Goal: Information Seeking & Learning: Learn about a topic

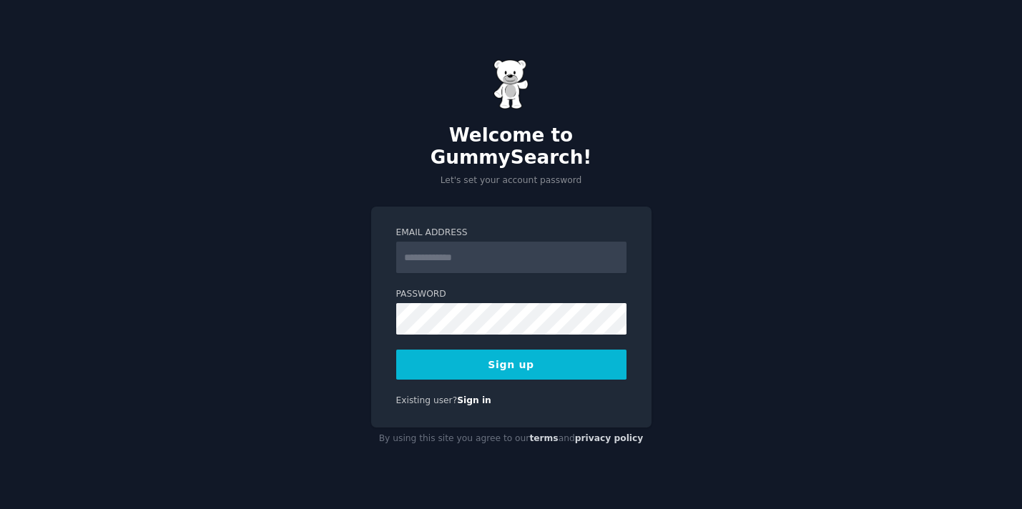
click at [450, 242] on input "Email Address" at bounding box center [511, 257] width 230 height 31
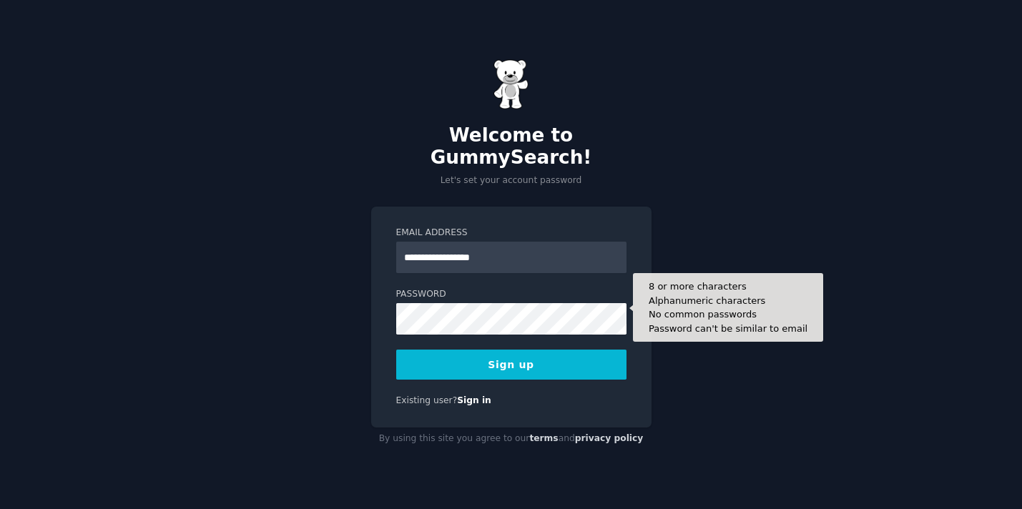
type input "**********"
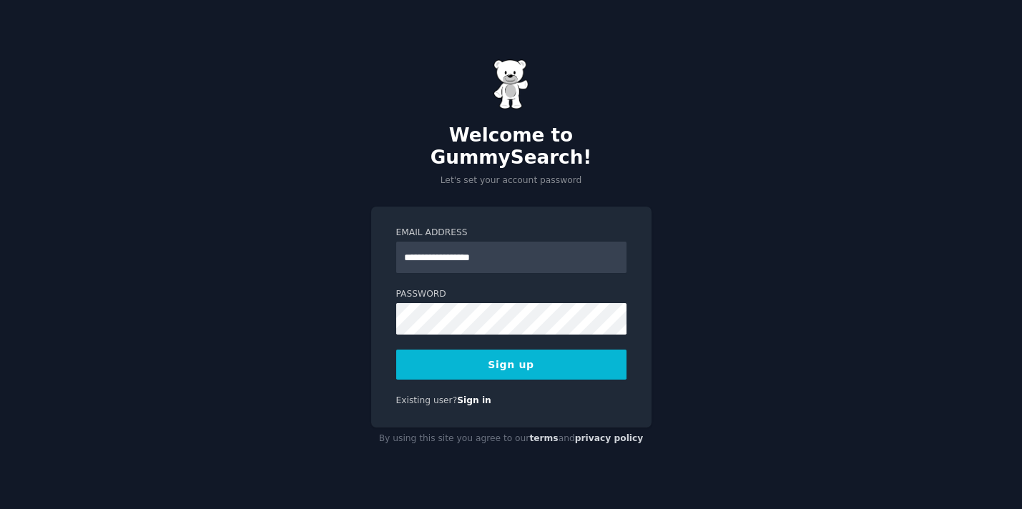
click at [520, 354] on button "Sign up" at bounding box center [511, 365] width 230 height 30
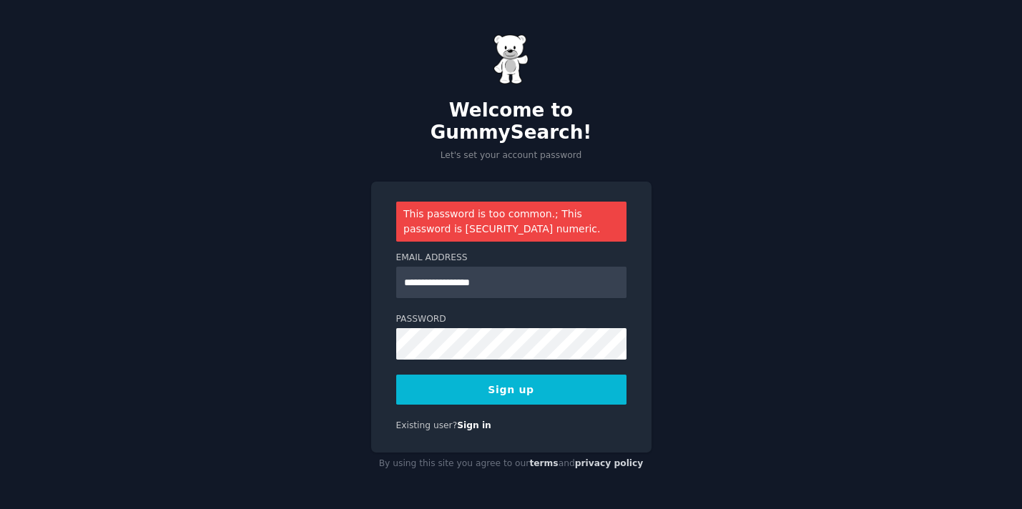
click at [578, 375] on button "Sign up" at bounding box center [511, 390] width 230 height 30
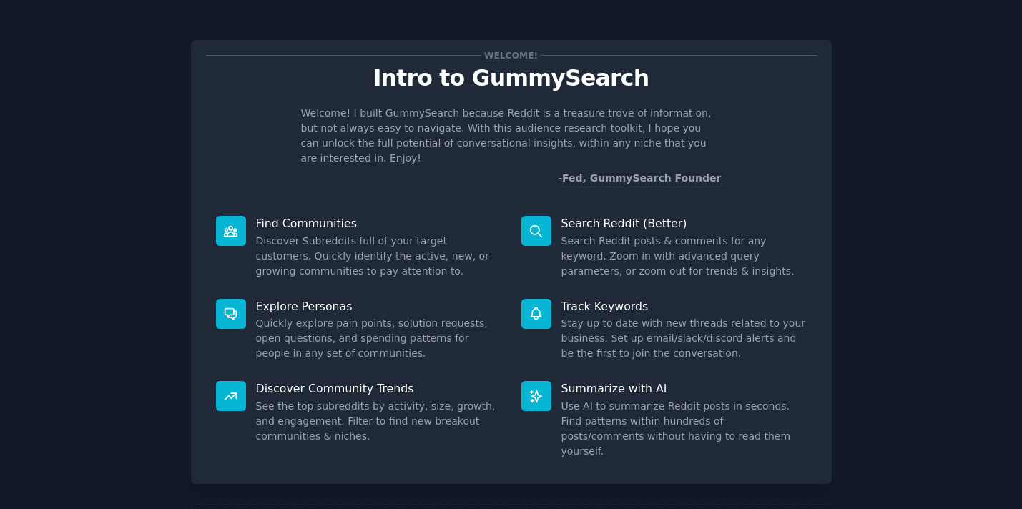
scroll to position [50, 0]
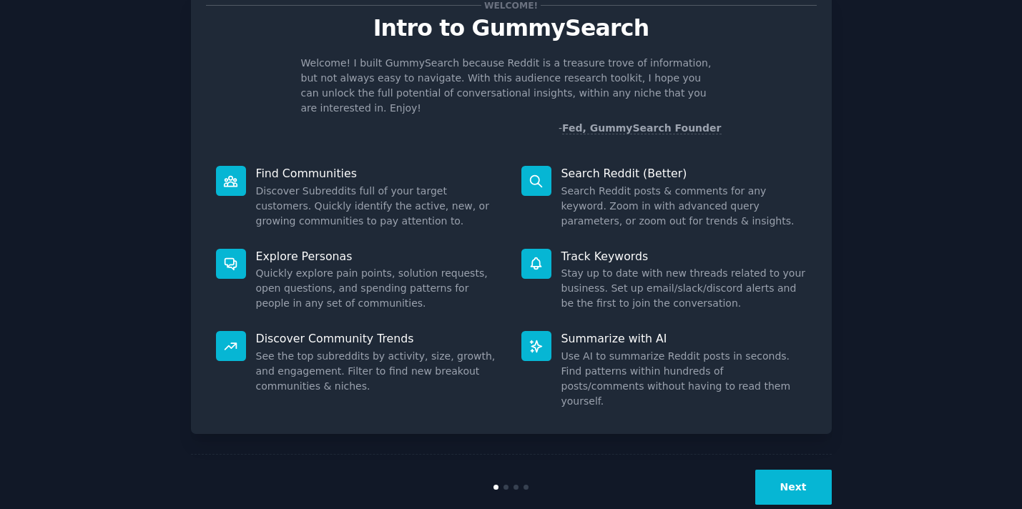
click at [800, 475] on div "Next" at bounding box center [511, 487] width 641 height 66
click at [805, 470] on button "Next" at bounding box center [793, 487] width 76 height 35
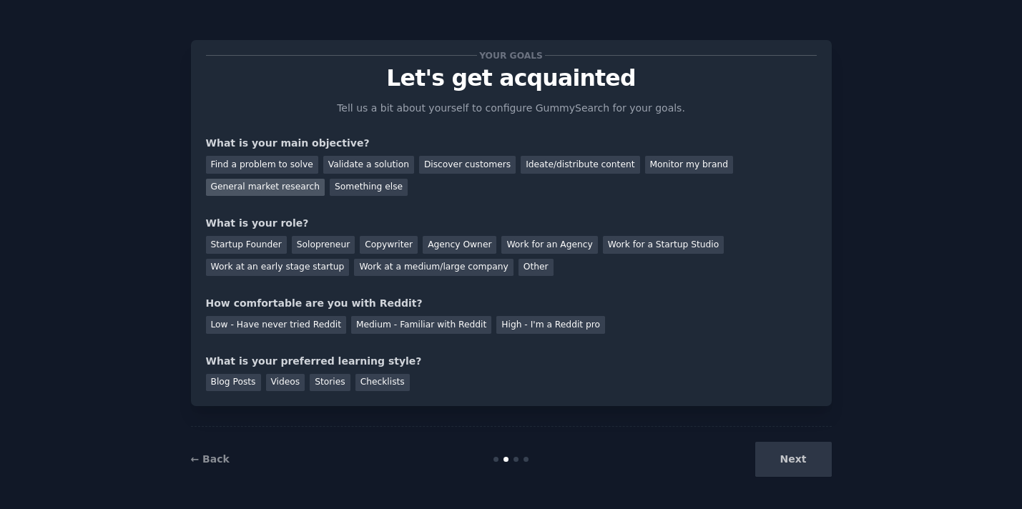
click at [243, 183] on div "General market research" at bounding box center [265, 188] width 119 height 18
click at [257, 167] on div "Find a problem to solve" at bounding box center [262, 165] width 112 height 18
click at [362, 162] on div "Validate a solution" at bounding box center [368, 165] width 91 height 18
click at [272, 172] on div "Find a problem to solve" at bounding box center [262, 165] width 112 height 18
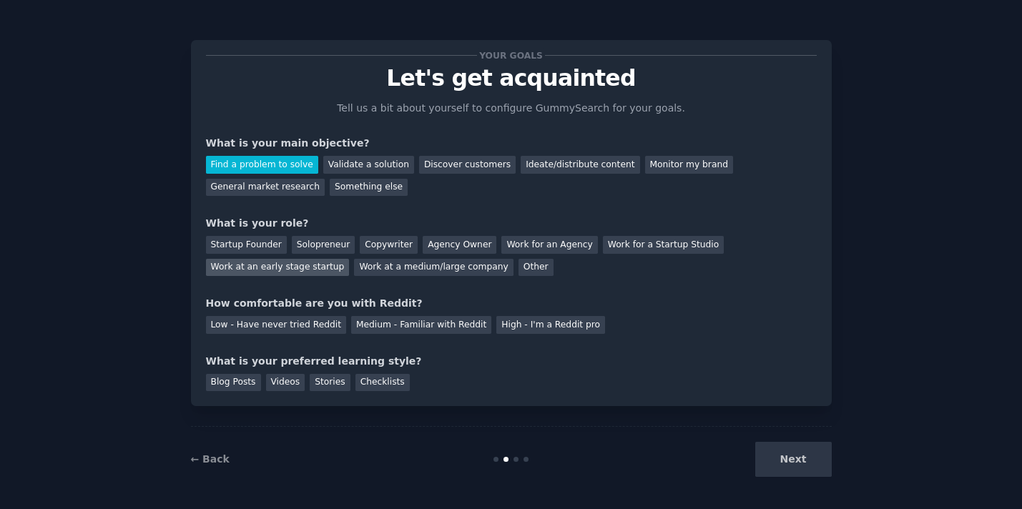
scroll to position [3, 0]
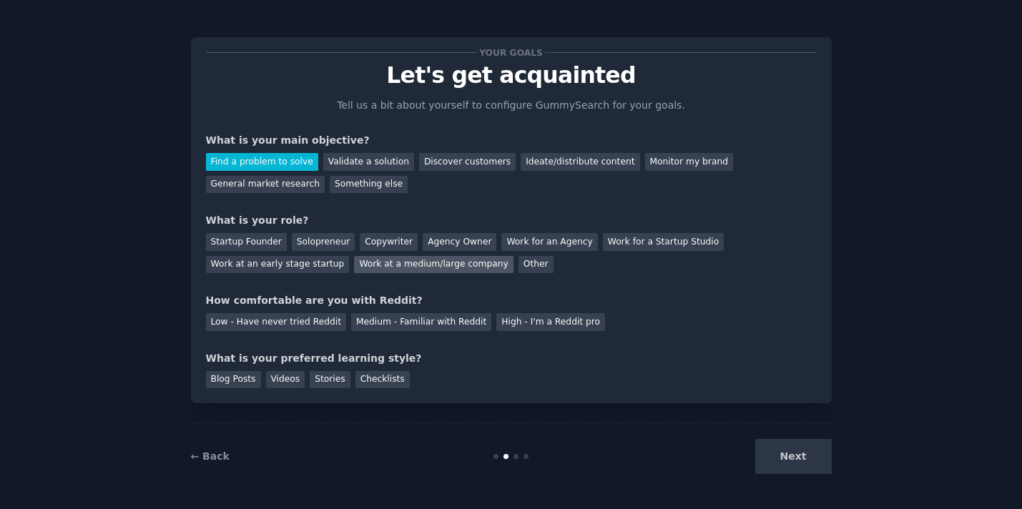
click at [383, 260] on div "Work at a medium/large company" at bounding box center [433, 265] width 159 height 18
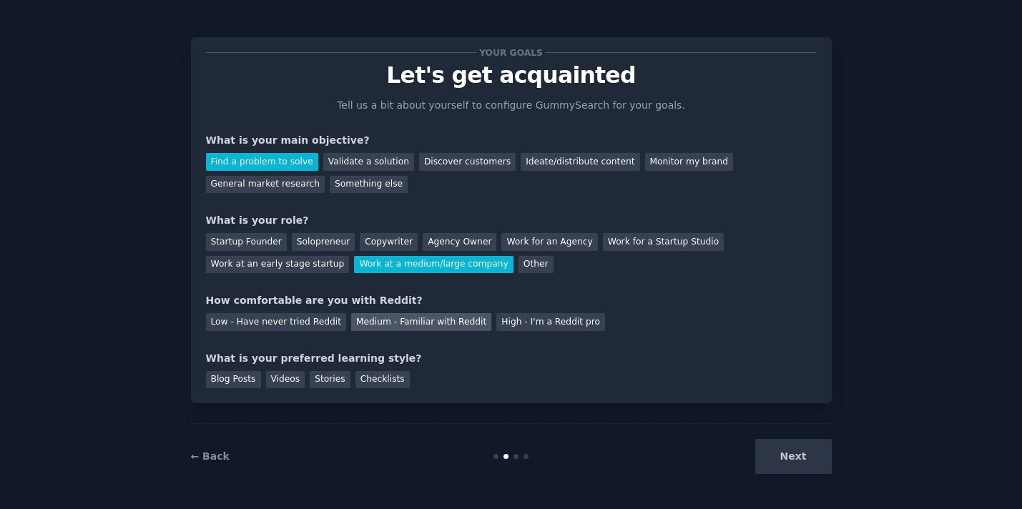
click at [465, 323] on div "Medium - Familiar with Reddit" at bounding box center [421, 322] width 140 height 18
click at [799, 462] on div "Next" at bounding box center [725, 456] width 214 height 35
click at [230, 372] on div "Blog Posts" at bounding box center [233, 380] width 55 height 18
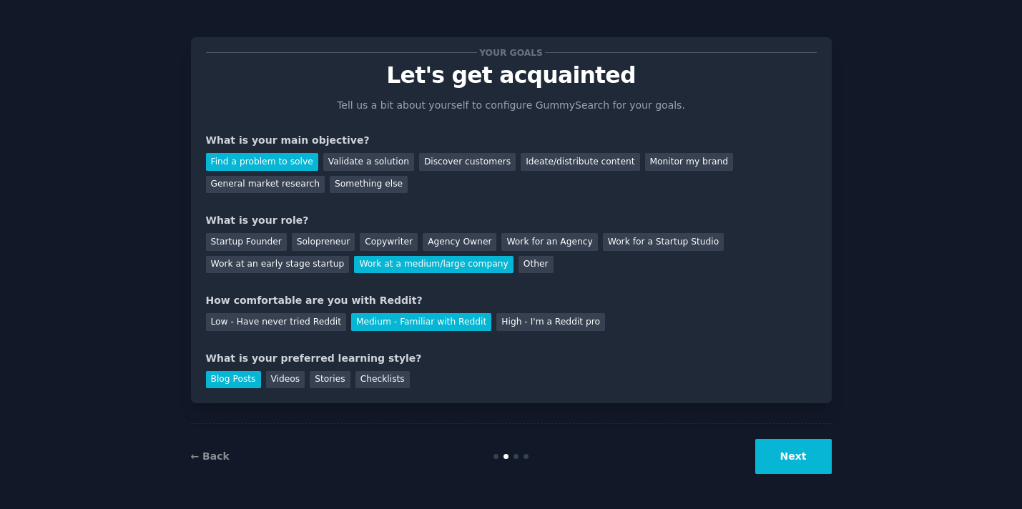
click at [792, 461] on button "Next" at bounding box center [793, 456] width 76 height 35
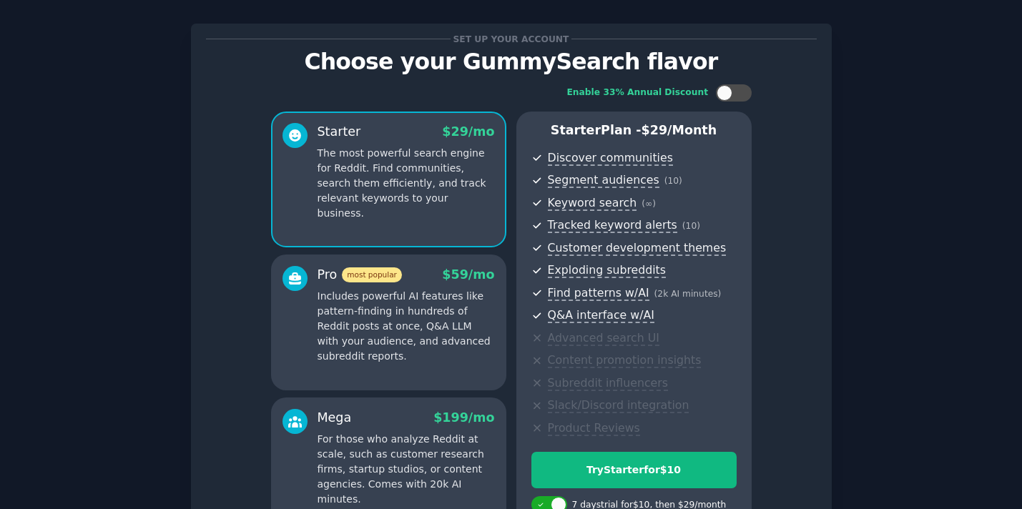
scroll to position [177, 0]
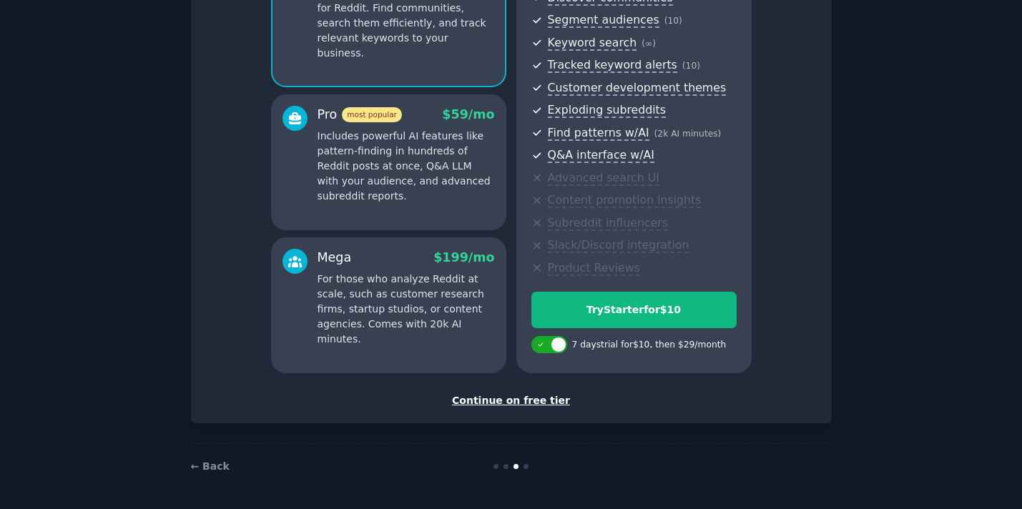
click at [527, 397] on div "Continue on free tier" at bounding box center [511, 400] width 611 height 15
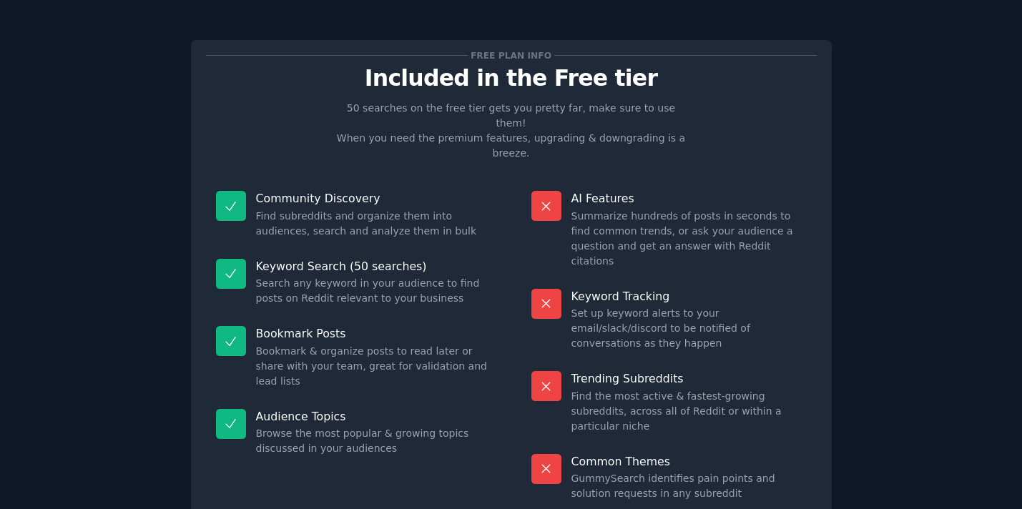
scroll to position [48, 0]
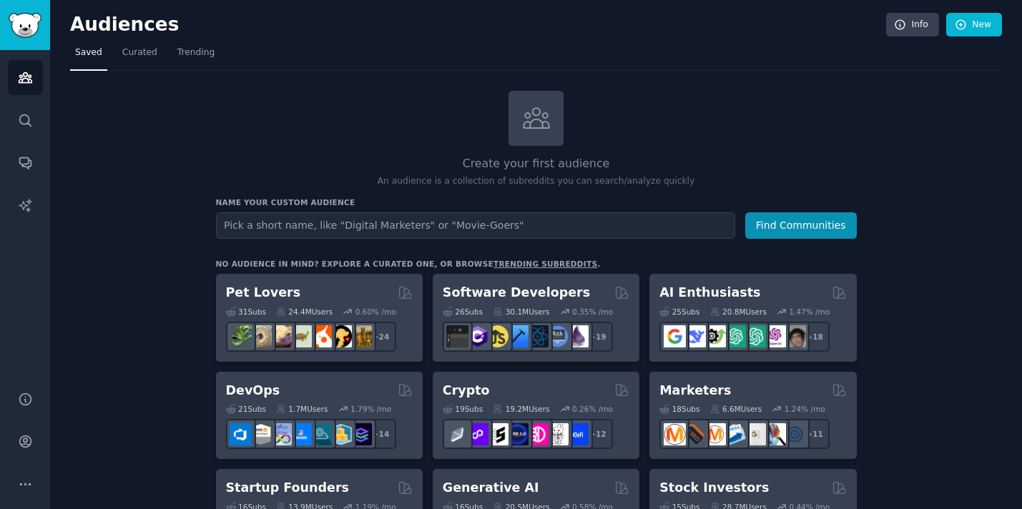
click at [290, 232] on input "text" at bounding box center [475, 225] width 519 height 26
click at [515, 265] on link "trending subreddits" at bounding box center [545, 264] width 104 height 9
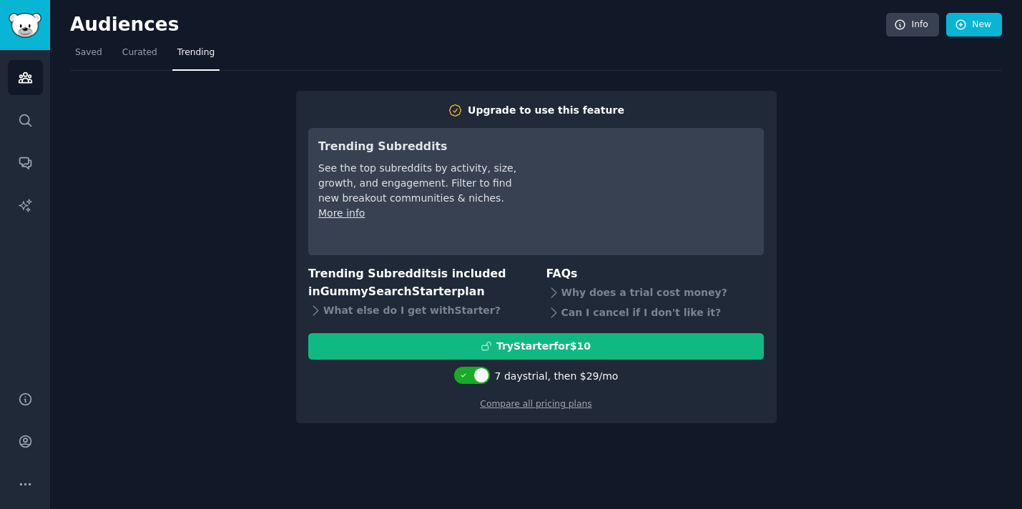
click at [438, 438] on div "Audiences Info New Saved Curated Trending Upgrade to use this feature Trending …" at bounding box center [536, 254] width 972 height 509
click at [142, 64] on link "Curated" at bounding box center [139, 55] width 45 height 29
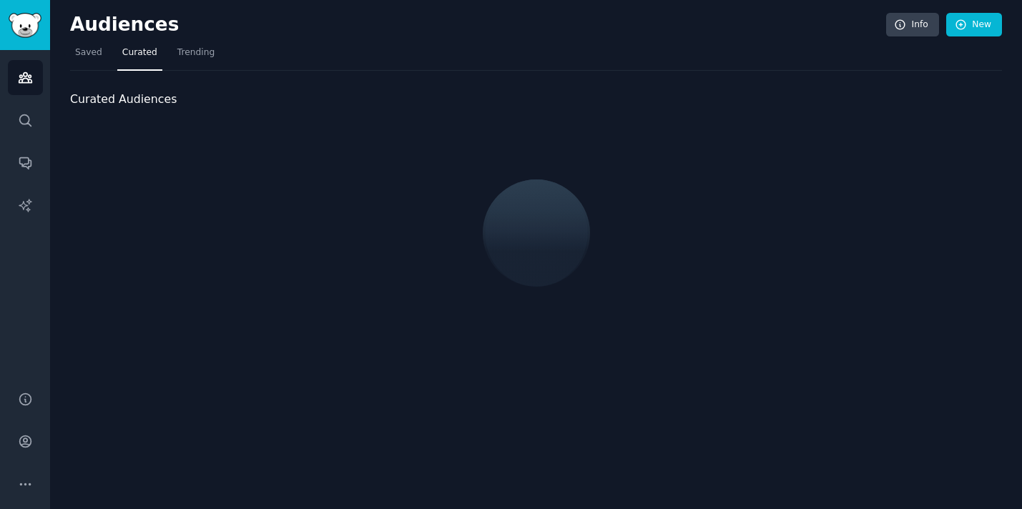
click at [29, 139] on div "Audiences Search Conversations AI Reports" at bounding box center [25, 212] width 50 height 324
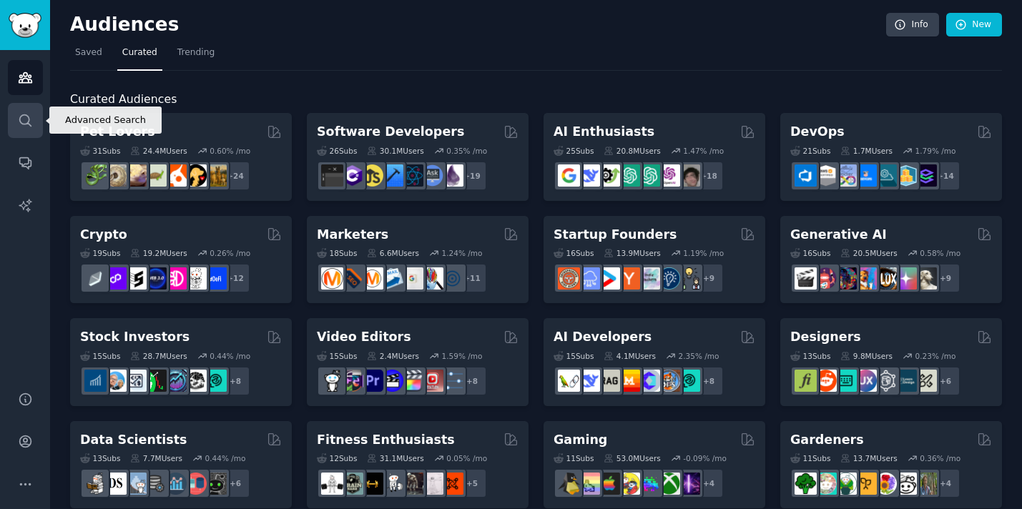
click at [24, 121] on icon "Sidebar" at bounding box center [25, 120] width 15 height 15
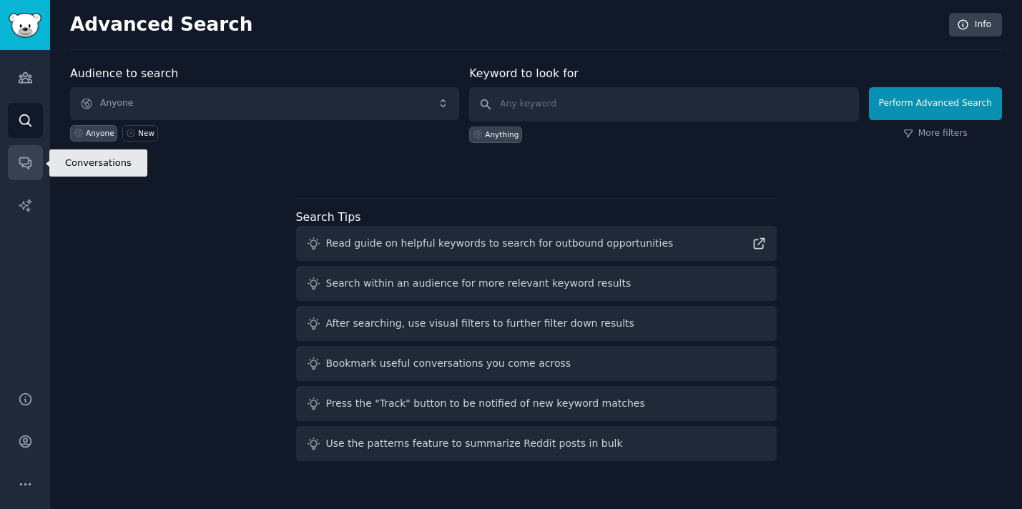
click at [31, 157] on icon "Sidebar" at bounding box center [25, 162] width 15 height 15
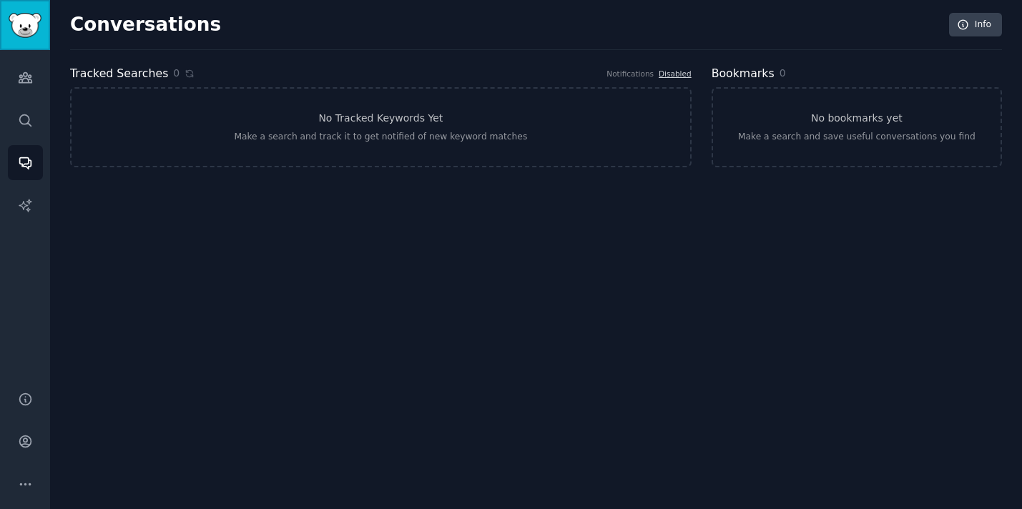
click at [34, 27] on img "Sidebar" at bounding box center [25, 25] width 33 height 25
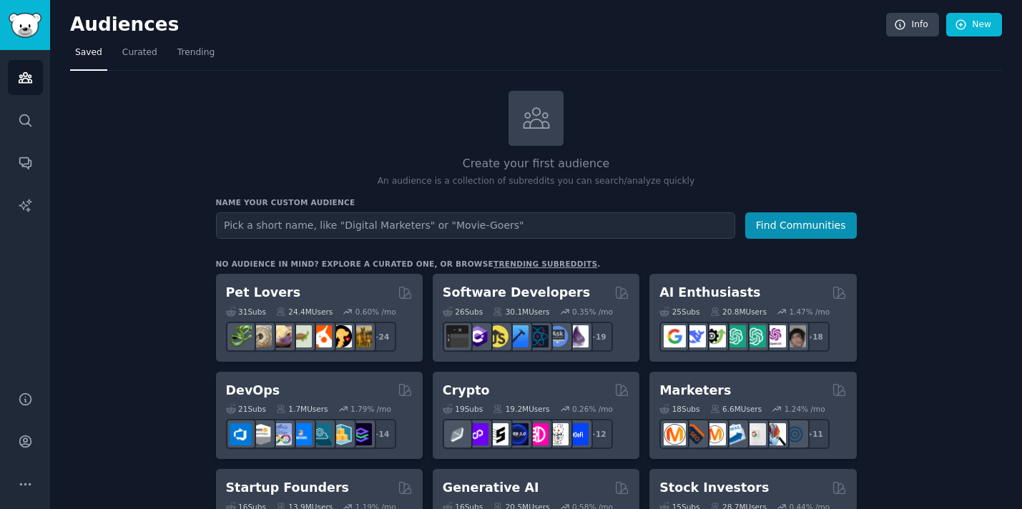
click at [132, 29] on h2 "Audiences" at bounding box center [478, 25] width 816 height 23
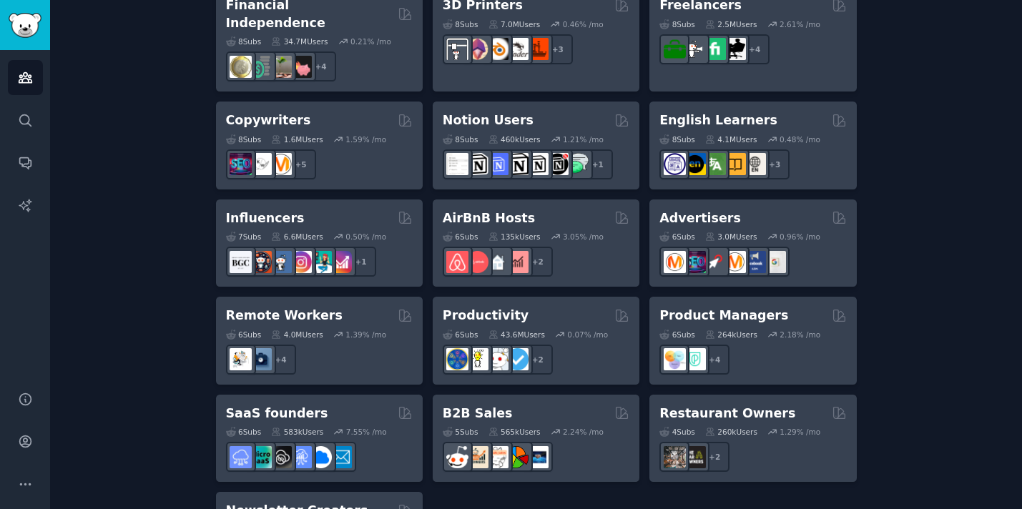
scroll to position [1140, 0]
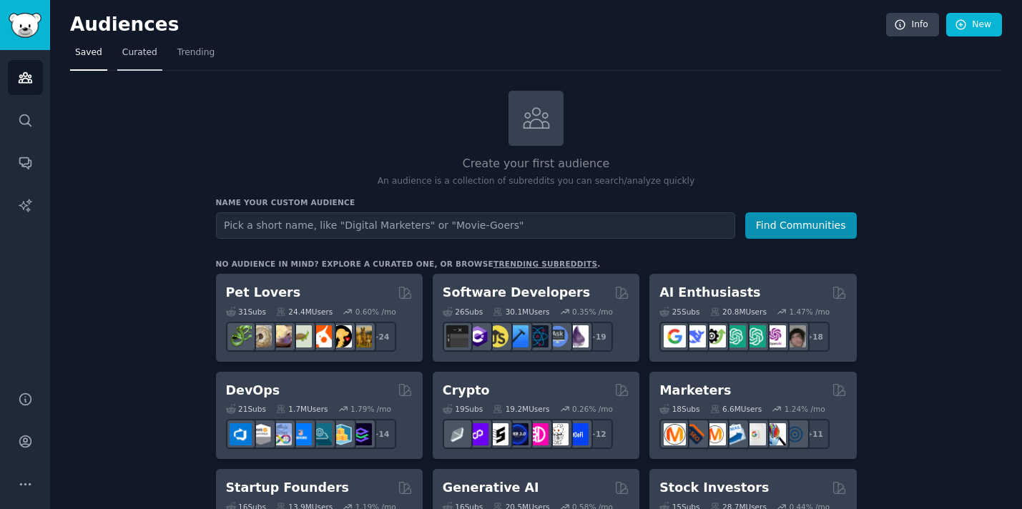
click at [134, 50] on span "Curated" at bounding box center [139, 52] width 35 height 13
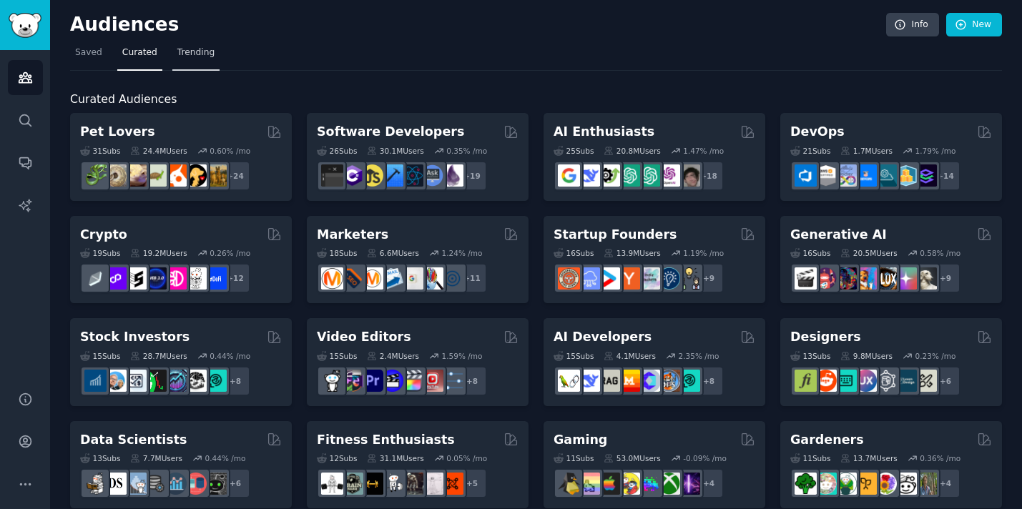
click at [208, 50] on span "Trending" at bounding box center [195, 52] width 37 height 13
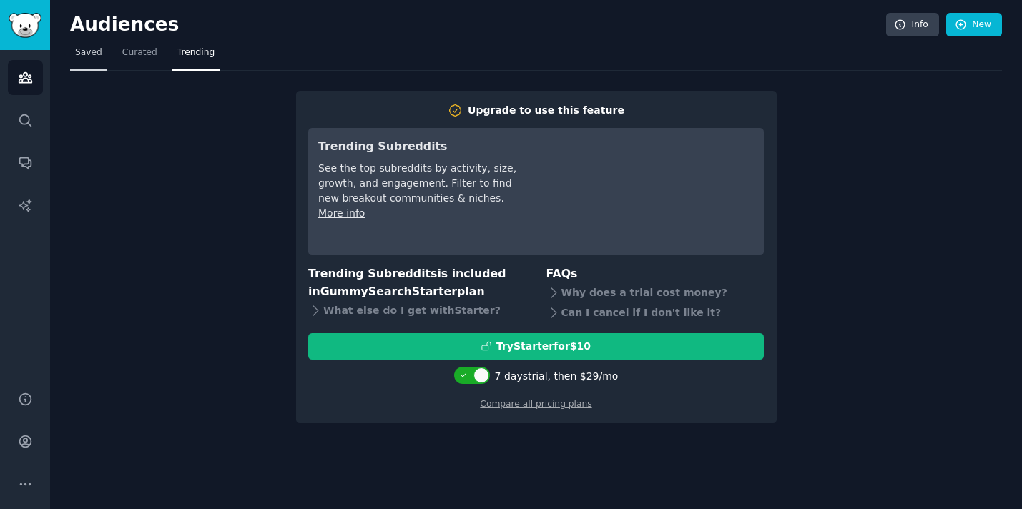
click at [100, 59] on link "Saved" at bounding box center [88, 55] width 37 height 29
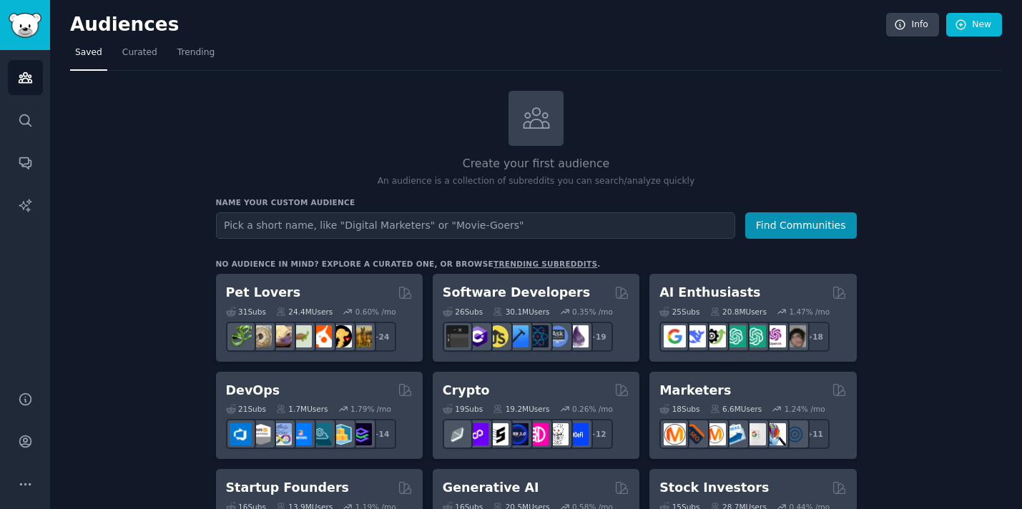
click at [494, 267] on link "trending subreddits" at bounding box center [545, 264] width 104 height 9
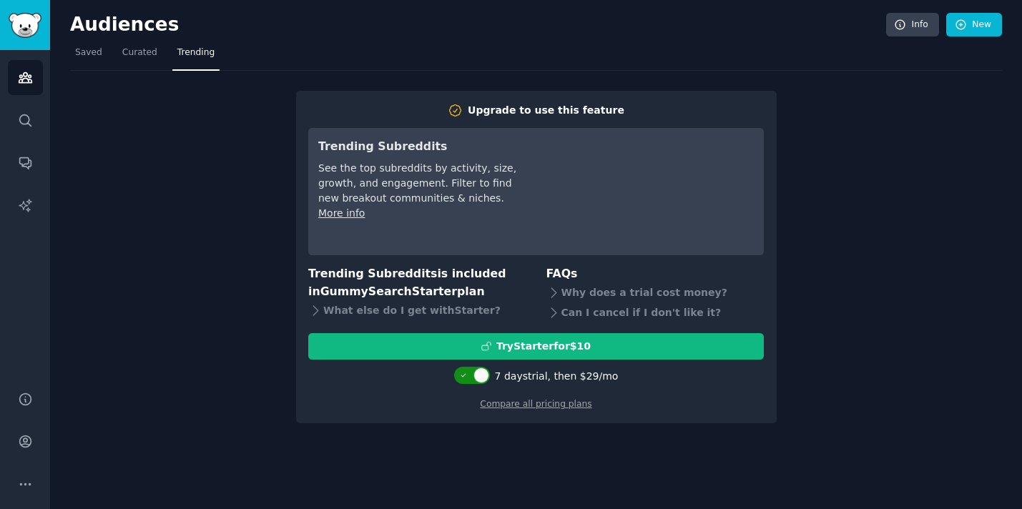
click at [478, 372] on div at bounding box center [481, 375] width 16 height 16
checkbox input "false"
click at [362, 478] on div "Audiences Info New Saved Curated Trending Upgrade to use this feature Trending …" at bounding box center [536, 254] width 972 height 509
click at [831, 33] on h2 "Audiences" at bounding box center [478, 25] width 816 height 23
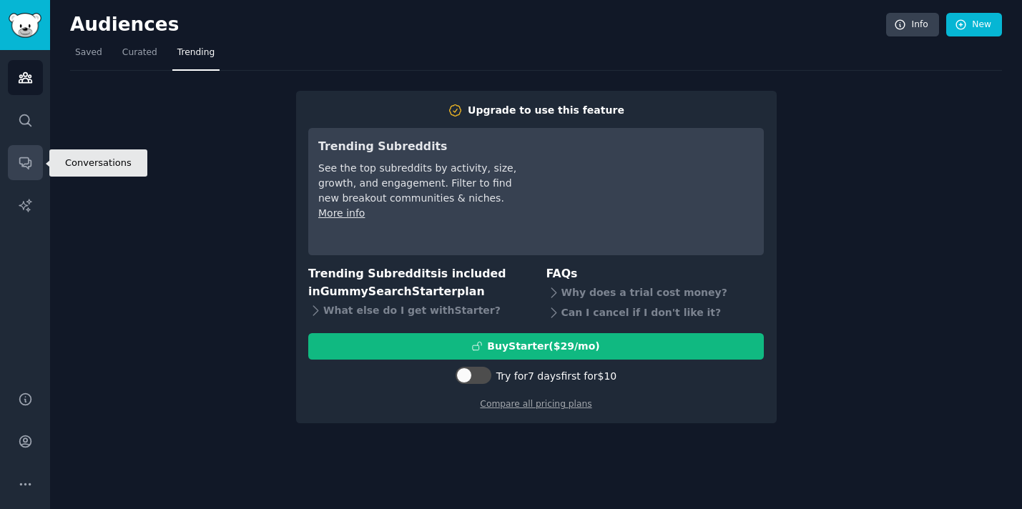
click at [36, 159] on link "Conversations" at bounding box center [25, 162] width 35 height 35
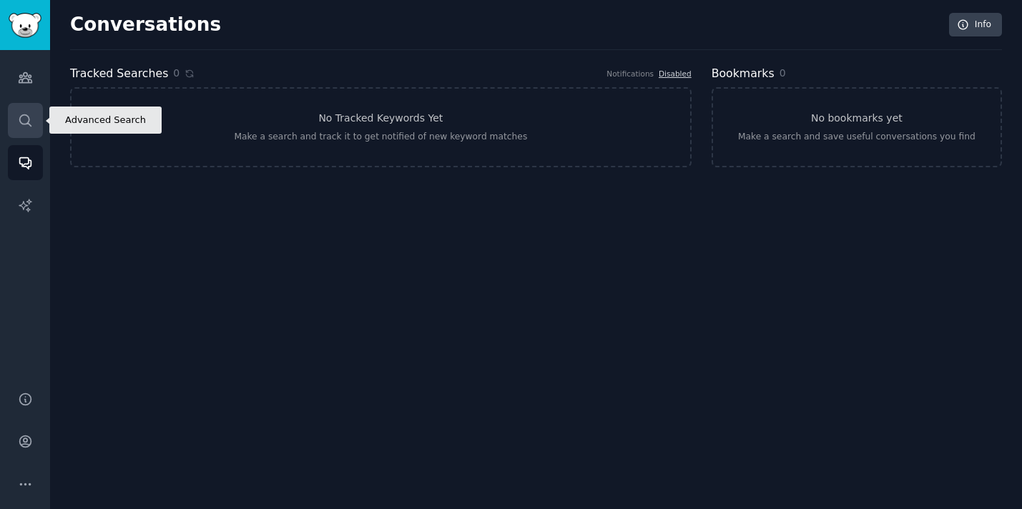
click at [35, 119] on link "Search" at bounding box center [25, 120] width 35 height 35
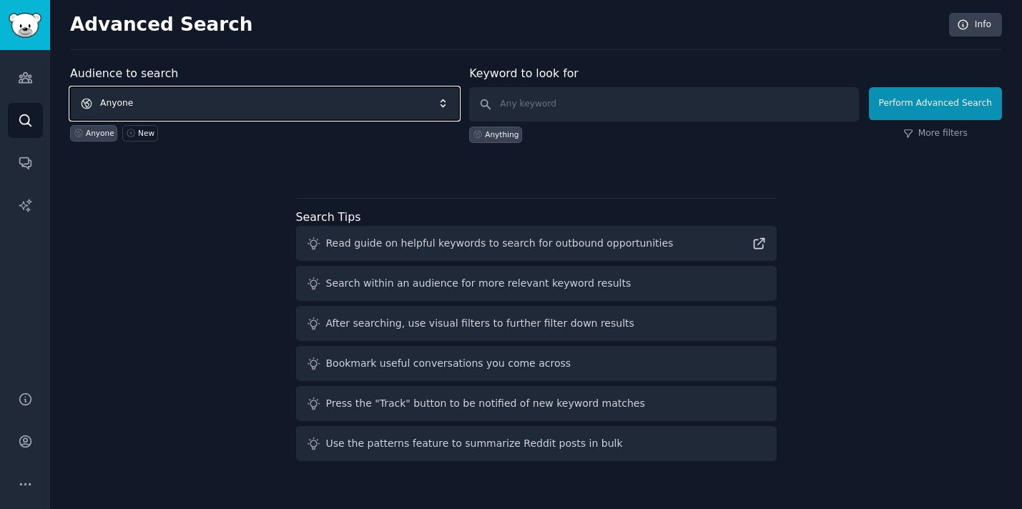
click at [163, 87] on span "Anyone" at bounding box center [264, 103] width 389 height 33
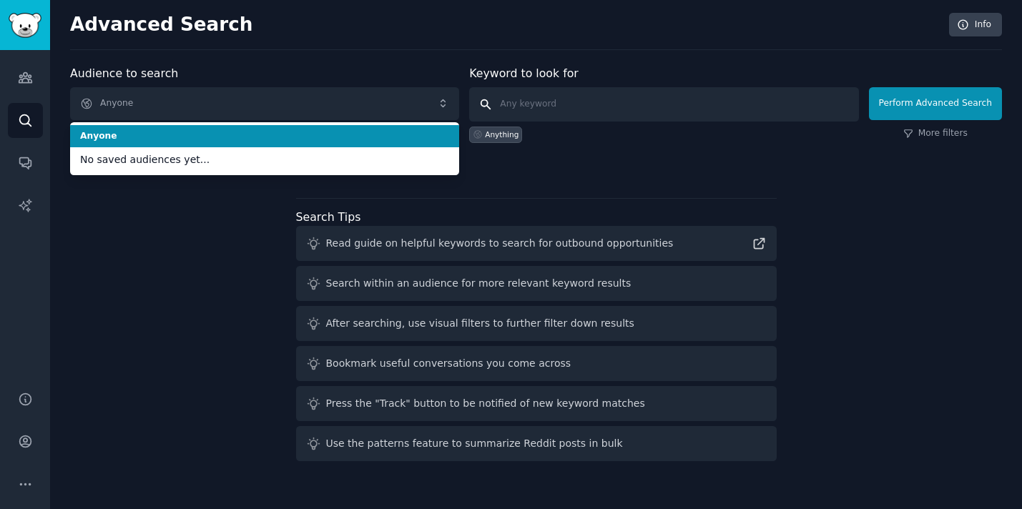
click at [515, 91] on input "text" at bounding box center [663, 104] width 389 height 34
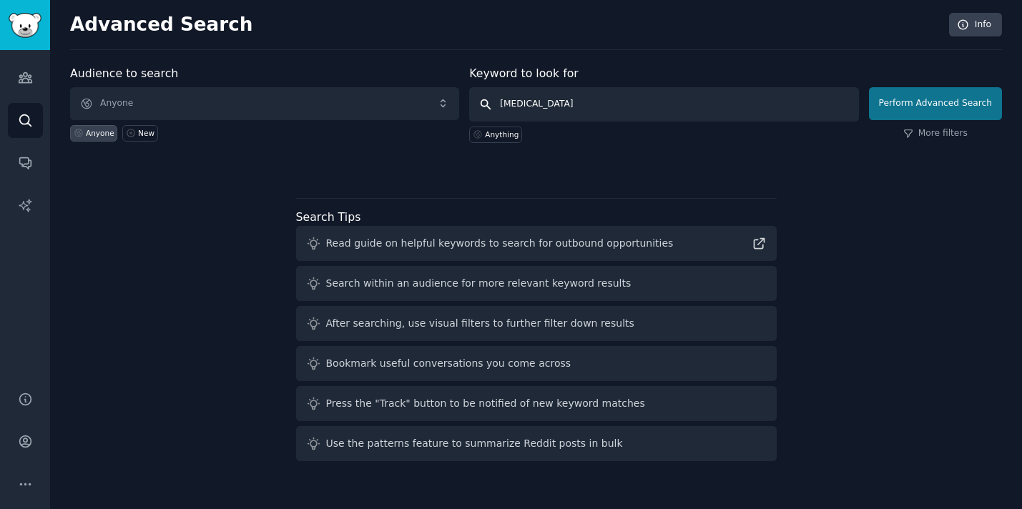
type input "dopamine"
drag, startPoint x: 945, startPoint y: 104, endPoint x: 871, endPoint y: 180, distance: 106.7
click at [873, 179] on div "Audience to search Anyone Anyone New Keyword to look for dopamine Anything Perf…" at bounding box center [536, 266] width 932 height 402
click at [488, 99] on input "dopamine" at bounding box center [663, 104] width 389 height 34
click button "Perform Advanced Search" at bounding box center [935, 103] width 133 height 33
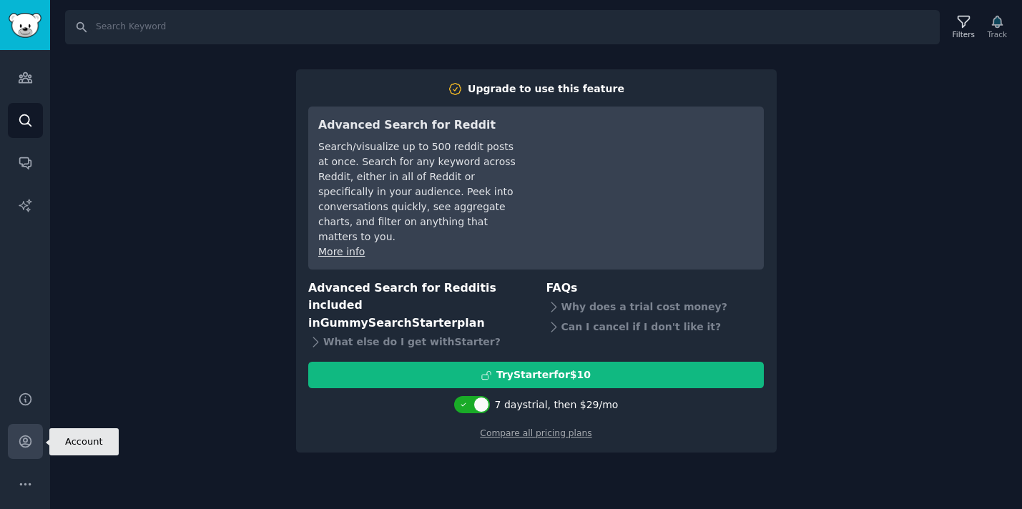
click at [32, 439] on link "Account" at bounding box center [25, 441] width 35 height 35
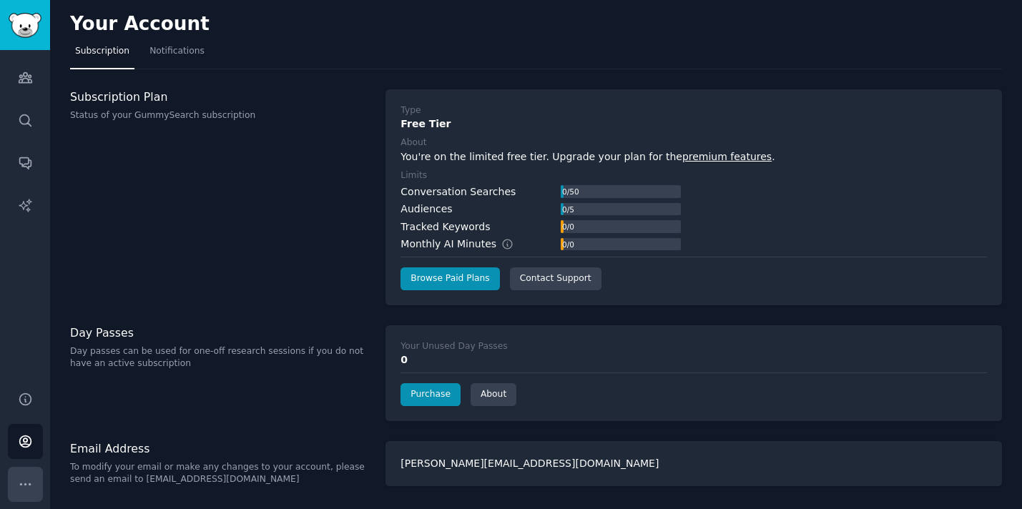
click at [28, 477] on icon "Sidebar" at bounding box center [25, 484] width 15 height 15
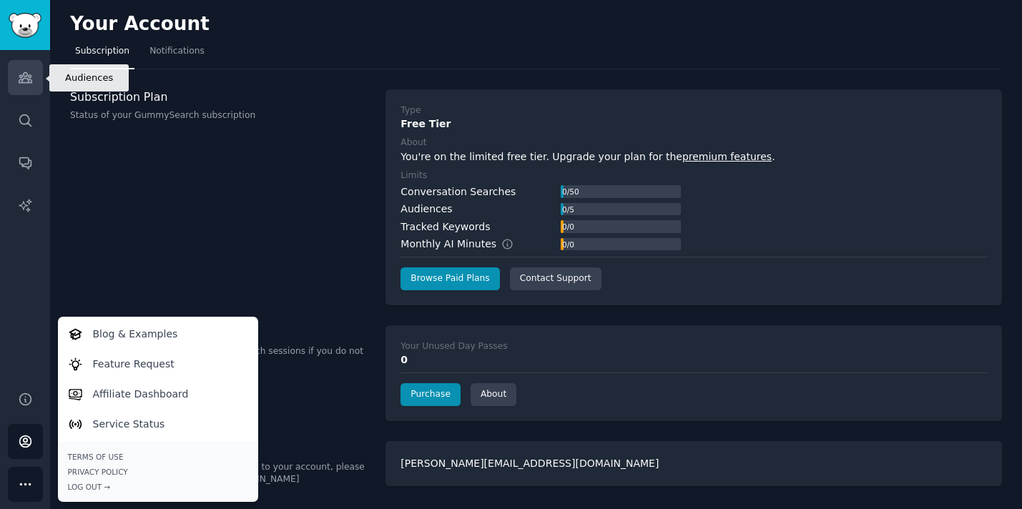
click at [35, 63] on link "Audiences" at bounding box center [25, 77] width 35 height 35
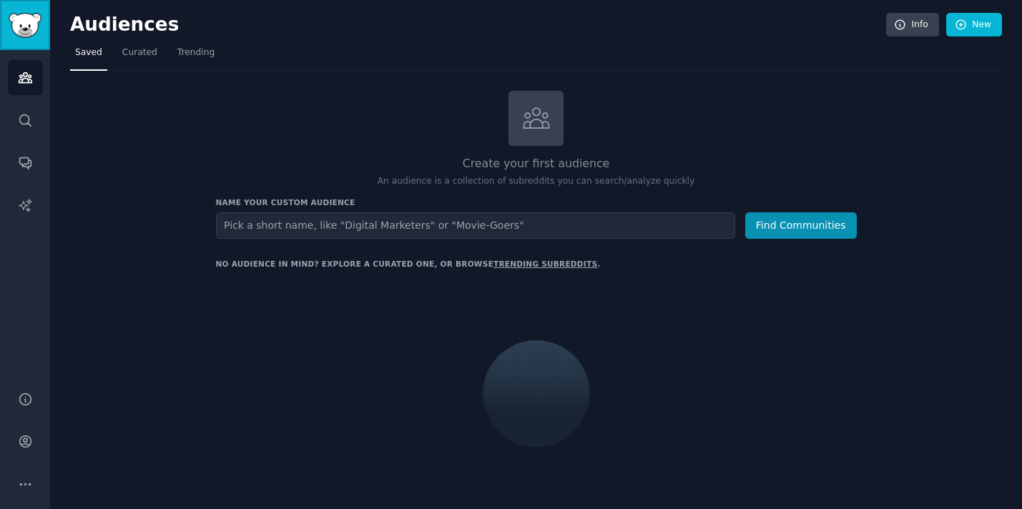
click at [38, 36] on img "Sidebar" at bounding box center [25, 25] width 33 height 25
